Goal: Task Accomplishment & Management: Manage account settings

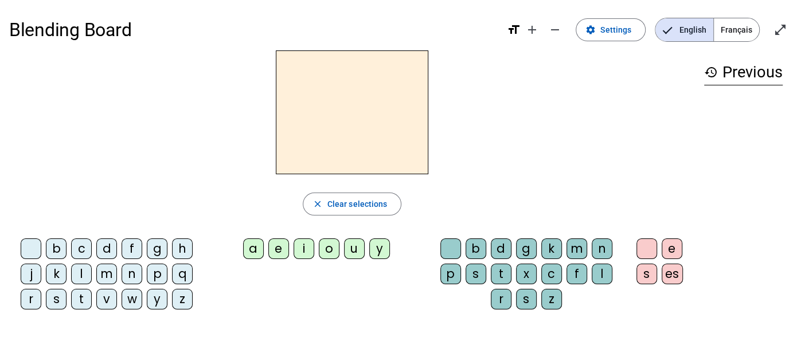
click at [727, 36] on span "Français" at bounding box center [736, 29] width 45 height 23
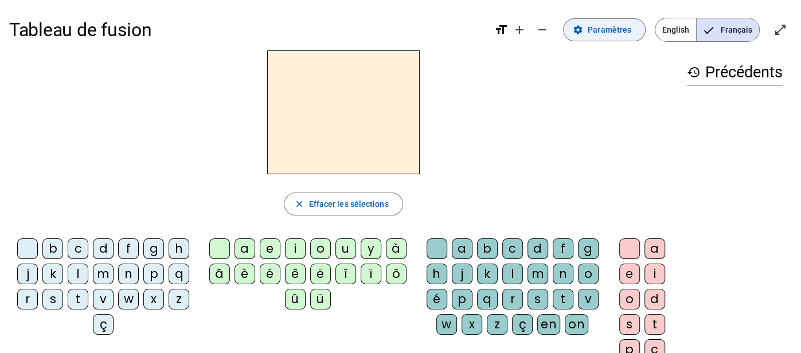
click at [629, 29] on span "Paramètres" at bounding box center [610, 30] width 44 height 14
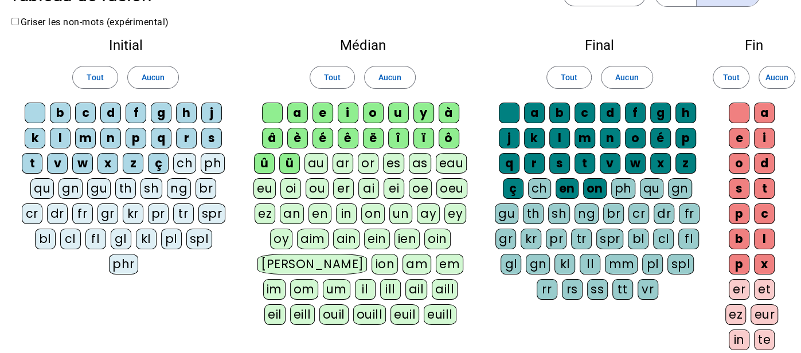
scroll to position [40, 0]
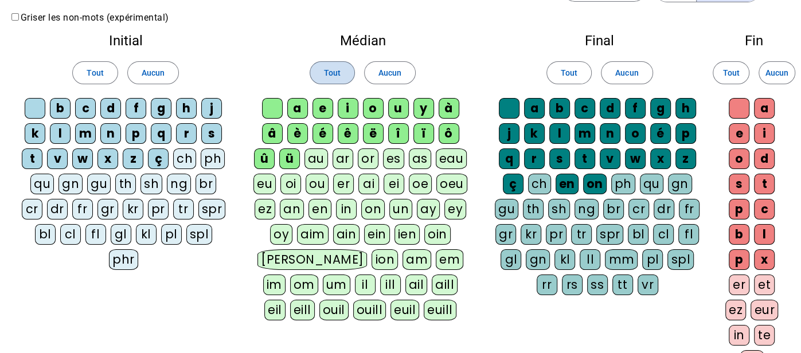
click at [347, 66] on span at bounding box center [332, 73] width 44 height 28
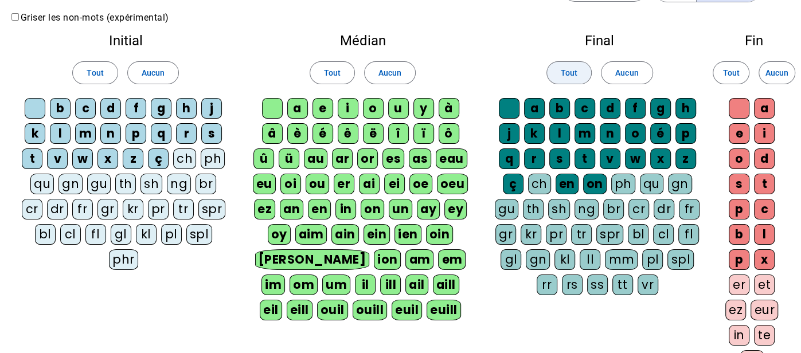
click at [566, 71] on span "Tout" at bounding box center [569, 73] width 17 height 14
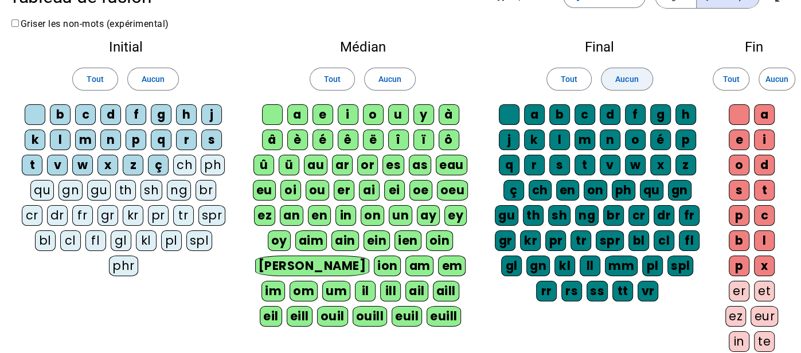
scroll to position [0, 0]
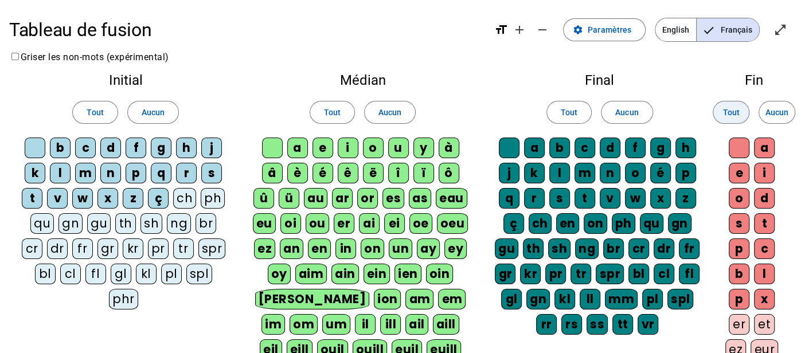
click at [737, 114] on span "Tout" at bounding box center [730, 112] width 17 height 14
click at [97, 123] on span at bounding box center [95, 113] width 44 height 28
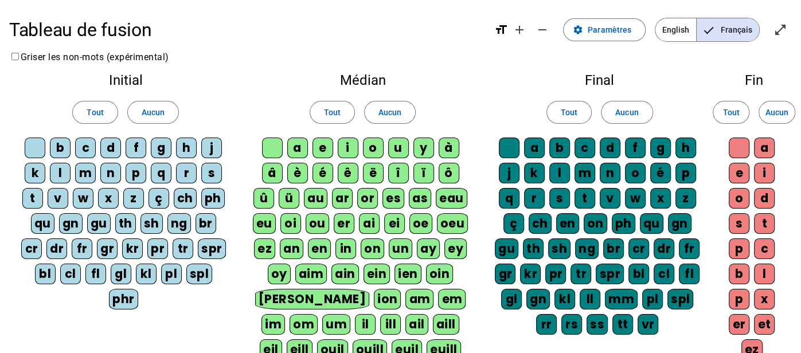
click at [42, 146] on div at bounding box center [35, 148] width 21 height 21
click at [32, 220] on div "qu" at bounding box center [43, 223] width 24 height 21
click at [61, 222] on div "gn" at bounding box center [71, 223] width 24 height 21
click at [89, 226] on div "gu" at bounding box center [99, 223] width 24 height 21
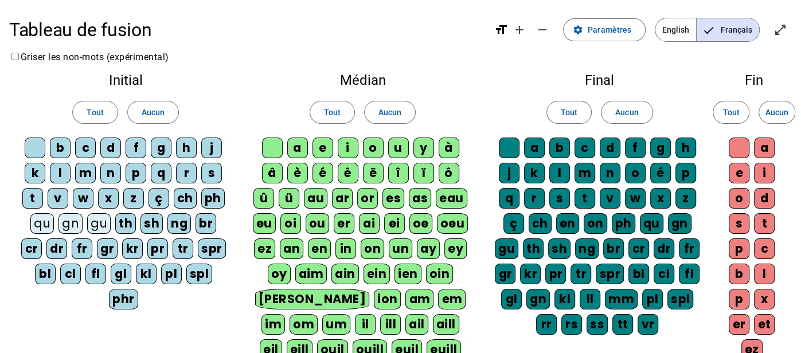
click at [115, 224] on div "th" at bounding box center [125, 223] width 21 height 21
click at [146, 227] on div "sh" at bounding box center [151, 223] width 22 height 21
click at [91, 109] on span "Tout" at bounding box center [95, 112] width 17 height 14
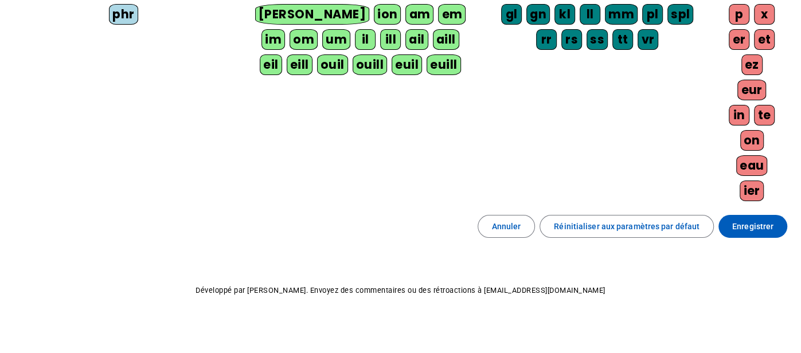
click at [761, 236] on div "Tableau de fusion format_size add remove settings Paramètres English Français o…" at bounding box center [400, 36] width 801 height 643
click at [754, 222] on span "Enregistrer" at bounding box center [752, 227] width 41 height 14
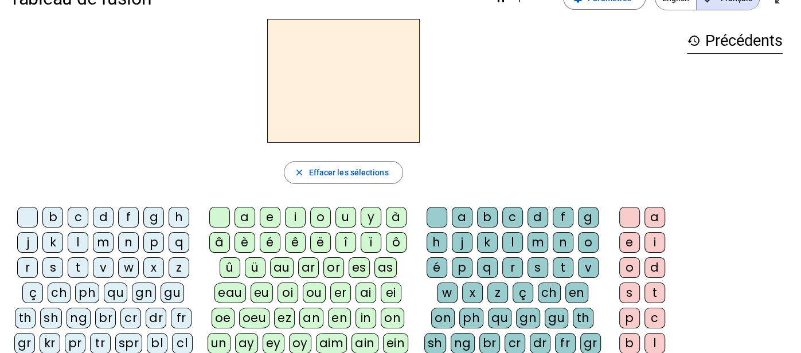
scroll to position [34, 0]
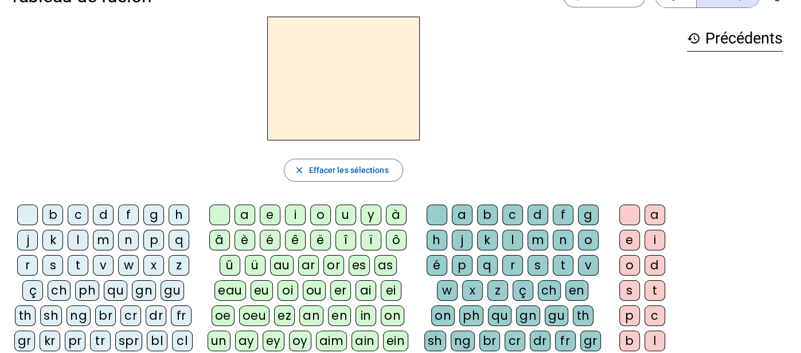
click at [517, 151] on div "close Effacer les sélections b c d f g h j k l m n p q r s t v w x z ç ch ph qu…" at bounding box center [343, 277] width 668 height 521
